Goal: Information Seeking & Learning: Compare options

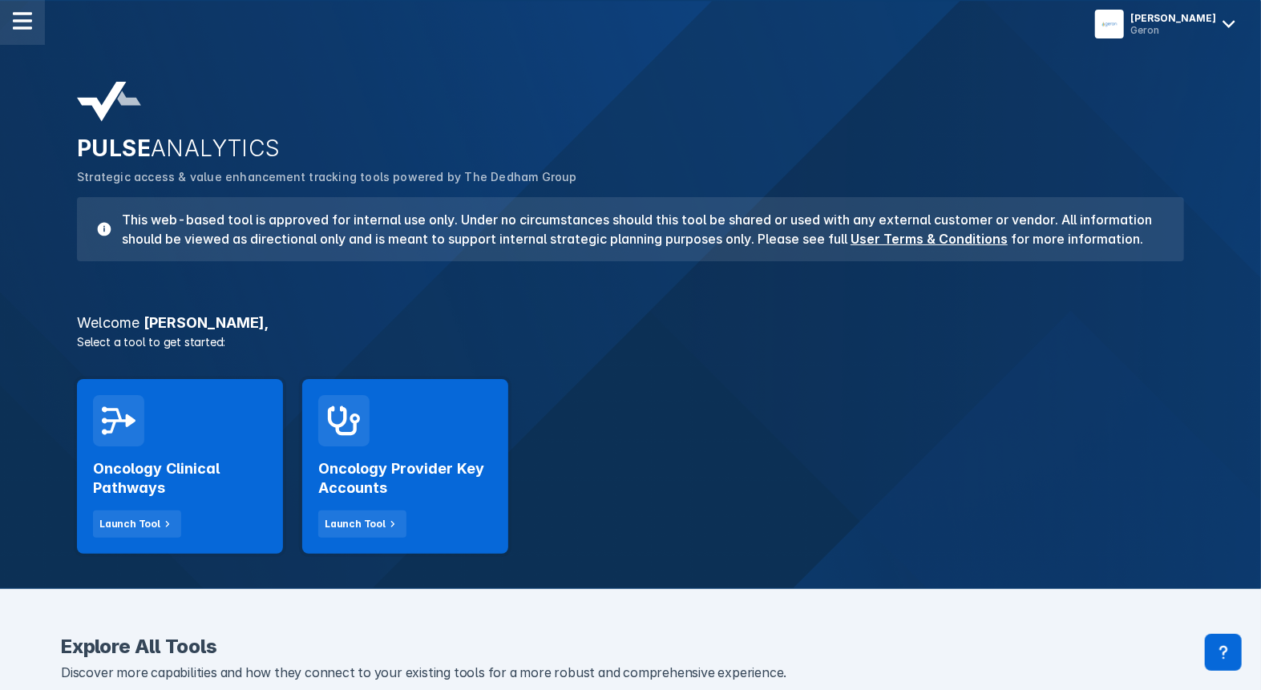
click at [27, 22] on img at bounding box center [22, 20] width 19 height 19
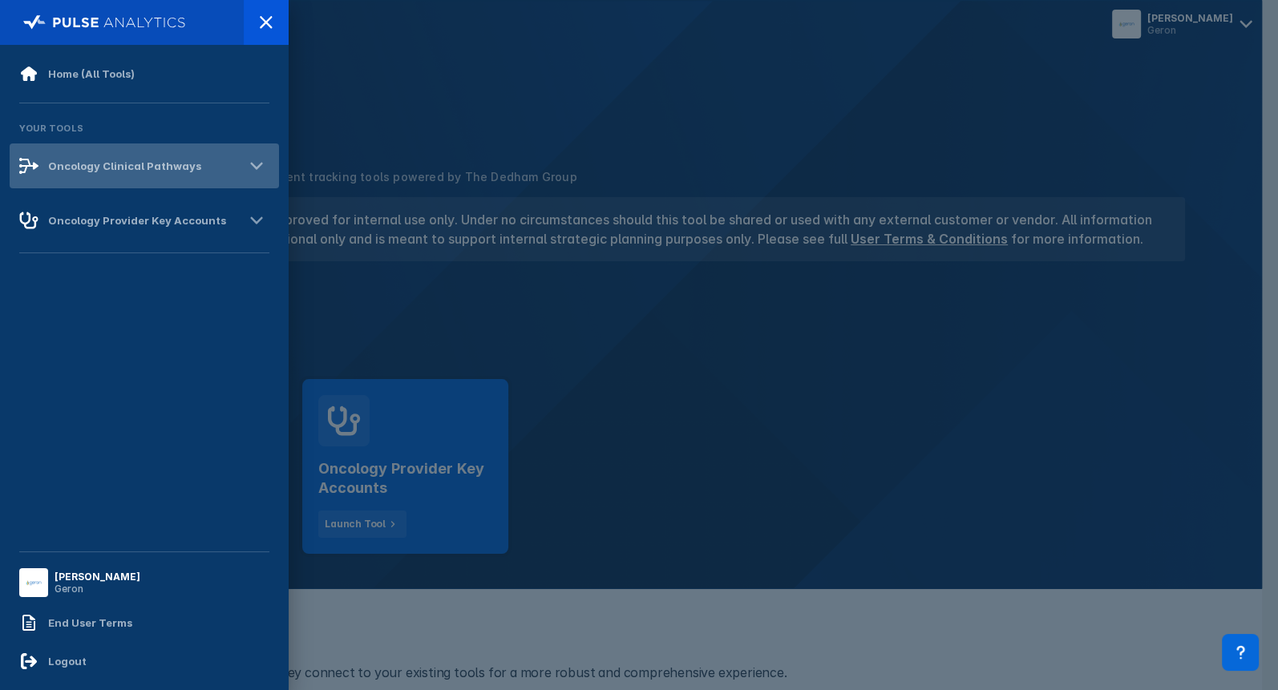
click at [244, 168] on icon at bounding box center [257, 166] width 26 height 26
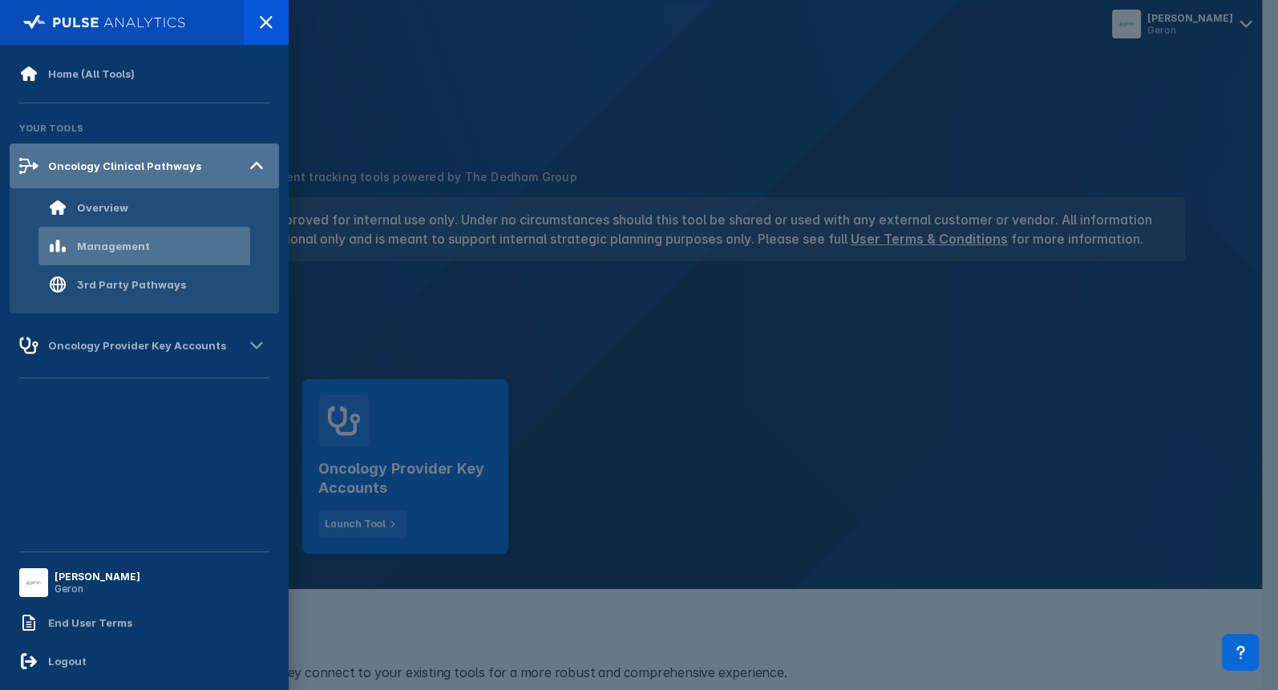
click at [138, 244] on div "Management" at bounding box center [113, 246] width 73 height 13
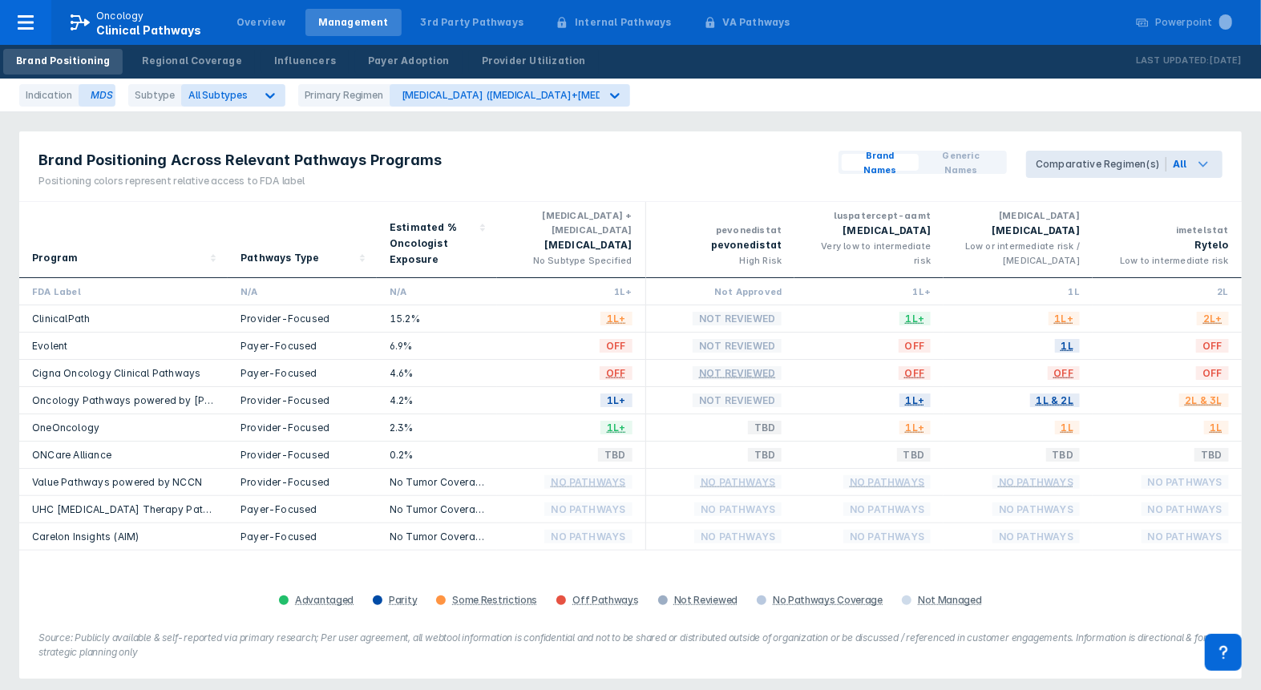
click at [1075, 154] on span "Comparative Regimen(s)" at bounding box center [1096, 164] width 140 height 27
click at [755, 164] on div "Brand Positioning Across Relevant Pathways Programs Positioning colors represen…" at bounding box center [630, 166] width 1222 height 71
click at [774, 253] on div "pevonedistat" at bounding box center [720, 245] width 123 height 16
click at [1113, 163] on div "Comparative Regimen(s)" at bounding box center [1101, 164] width 131 height 14
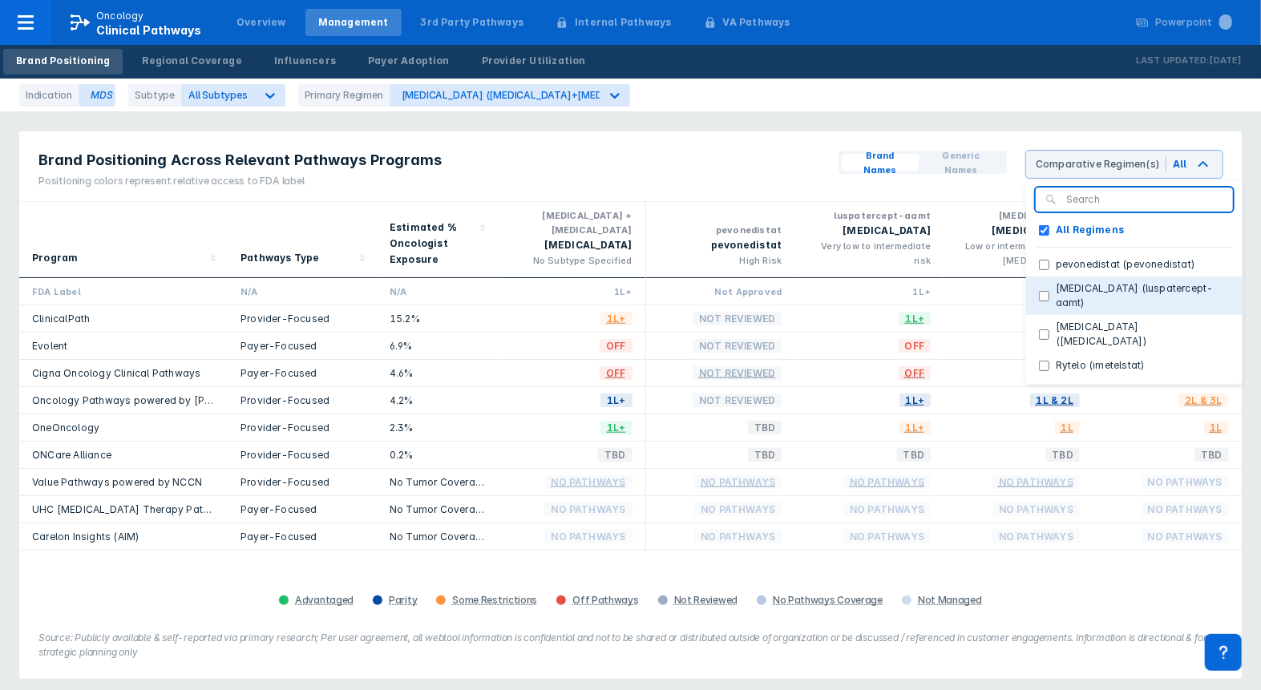
click at [1041, 285] on button "Reblozyl (luspatercept-aamt)" at bounding box center [1134, 296] width 216 height 38
checkbox Regimens "false"
checkbox \(luspatercept-aamt\) "true"
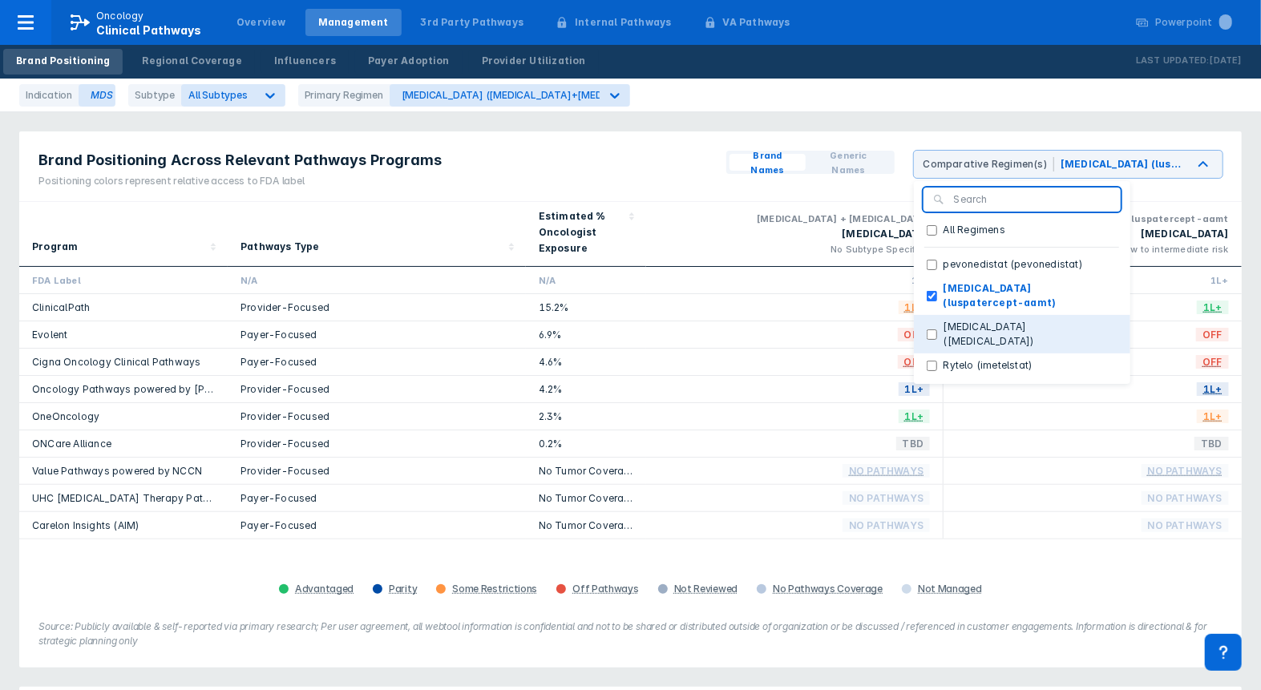
click at [936, 329] on \(lenalidomide\) "Revlimid (lenalidomide)" at bounding box center [932, 334] width 10 height 10
checkbox \(lenalidomide\) "true"
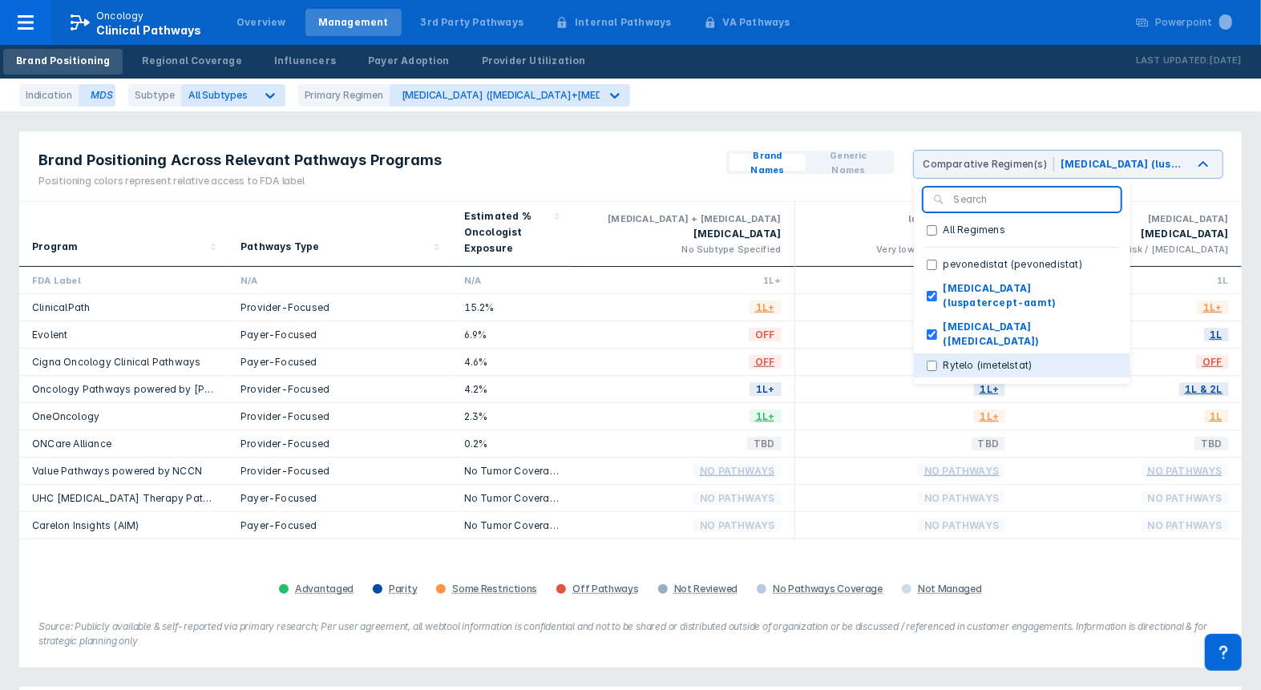
click at [937, 361] on \(imetelstat\) "Rytelo (imetelstat)" at bounding box center [932, 366] width 10 height 10
checkbox \(imetelstat\) "true"
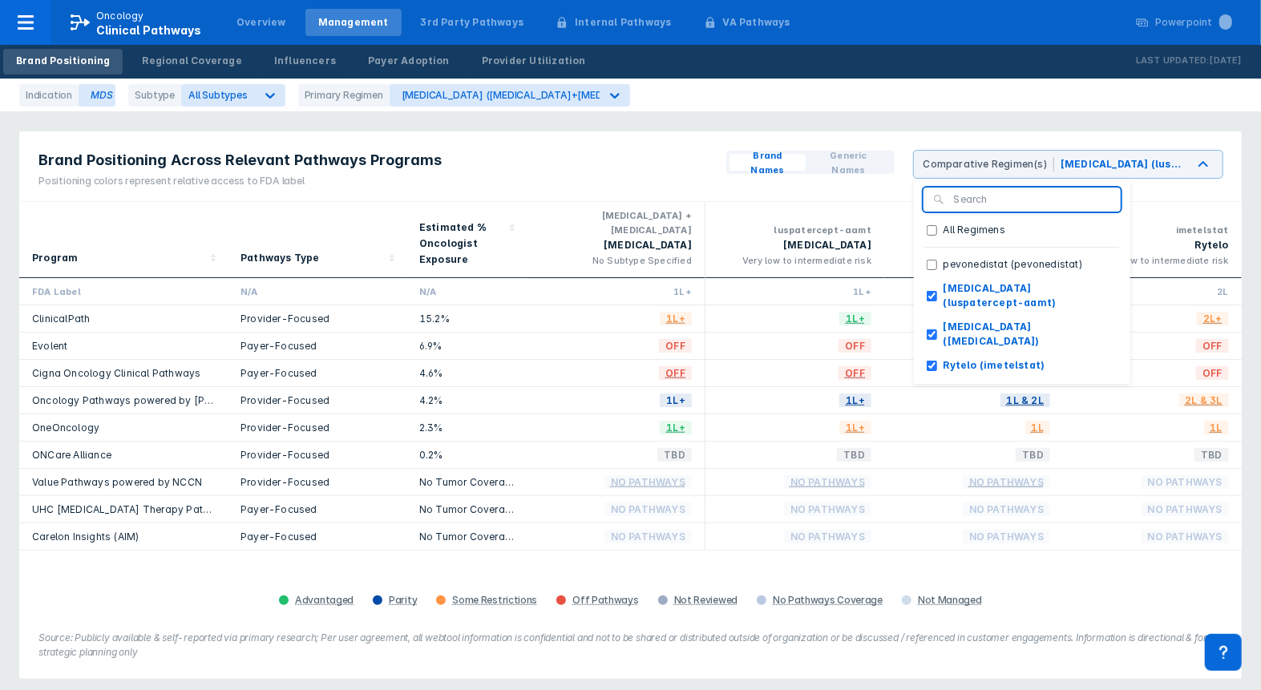
click at [647, 156] on div "Brand Positioning Across Relevant Pathways Programs Positioning colors represen…" at bounding box center [630, 166] width 1222 height 71
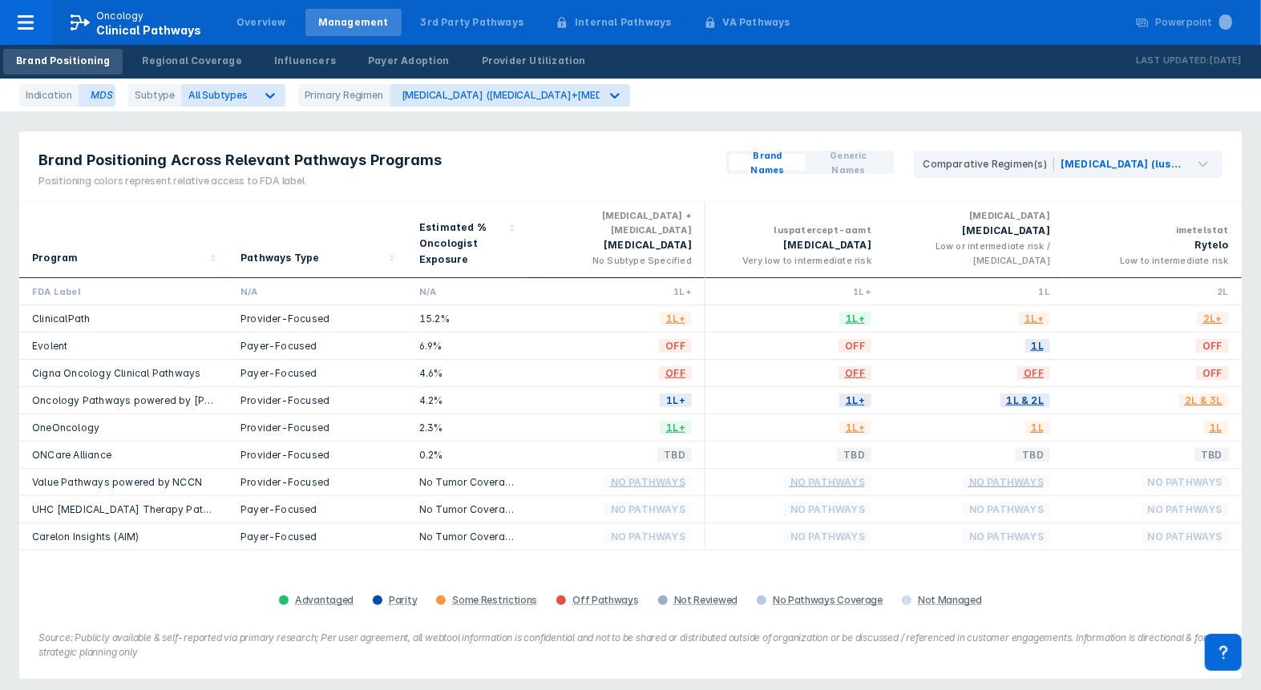
click at [374, 444] on div "Provider-Focused" at bounding box center [317, 455] width 179 height 27
